Goal: Check status: Check status

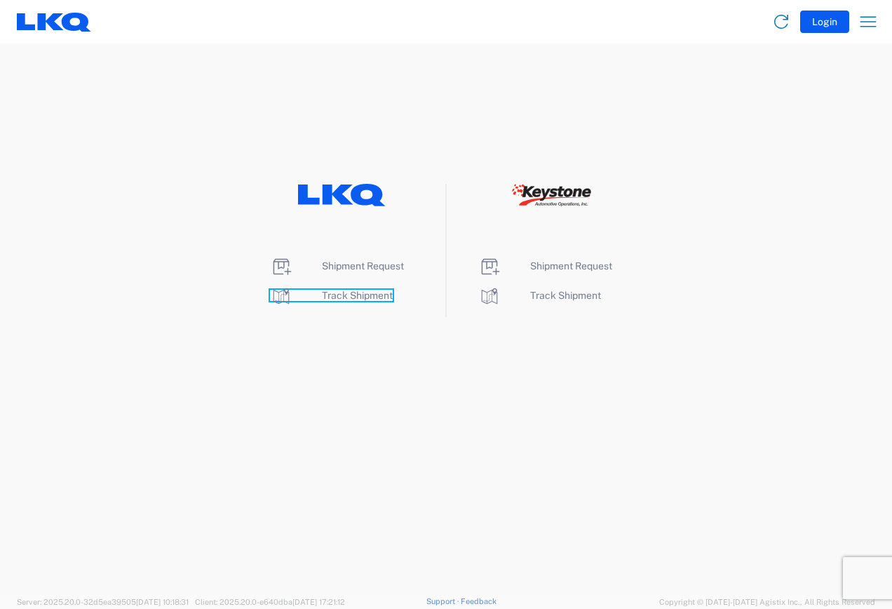
click at [339, 295] on span "Track Shipment" at bounding box center [357, 295] width 71 height 11
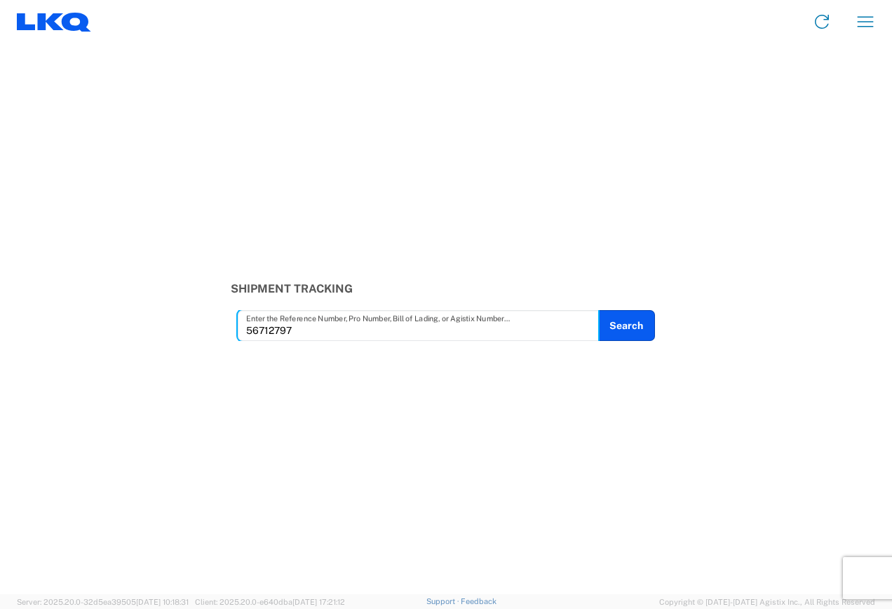
type input "56712797"
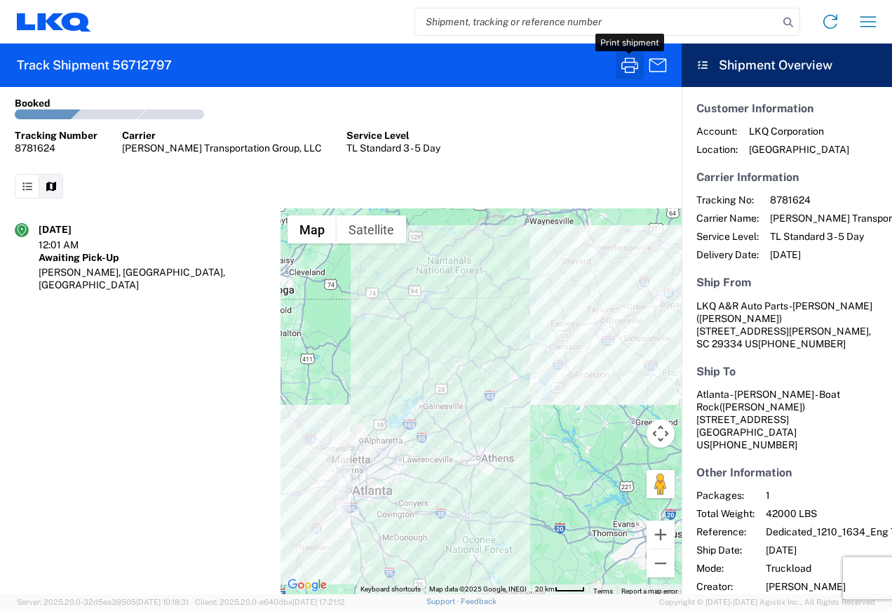
click at [629, 65] on icon "button" at bounding box center [630, 65] width 22 height 22
